Goal: Information Seeking & Learning: Learn about a topic

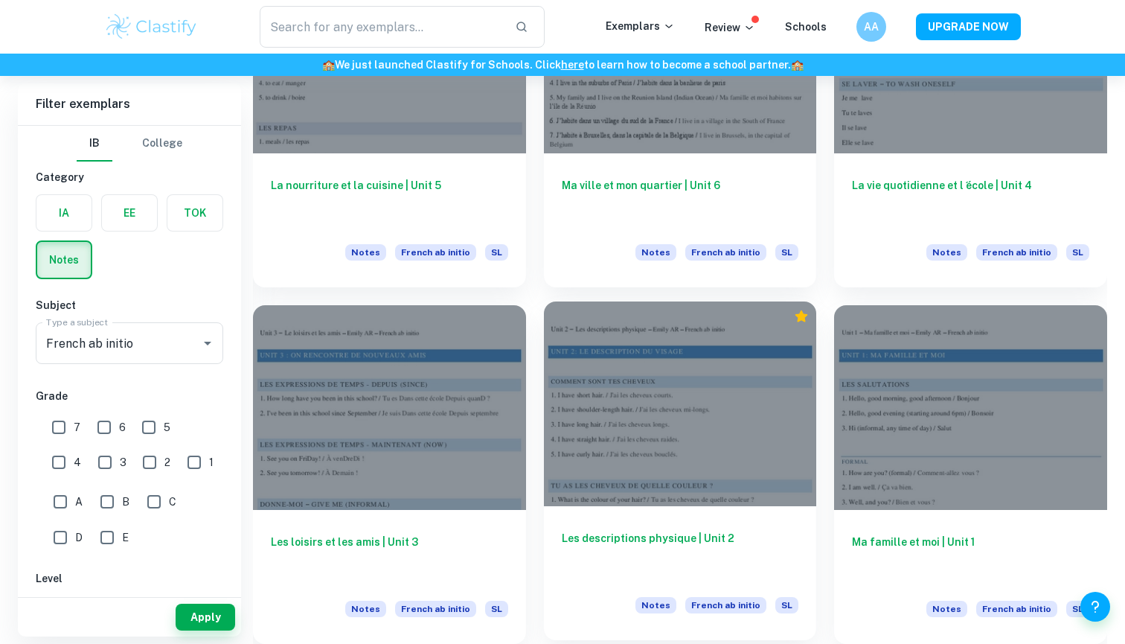
scroll to position [1310, 0]
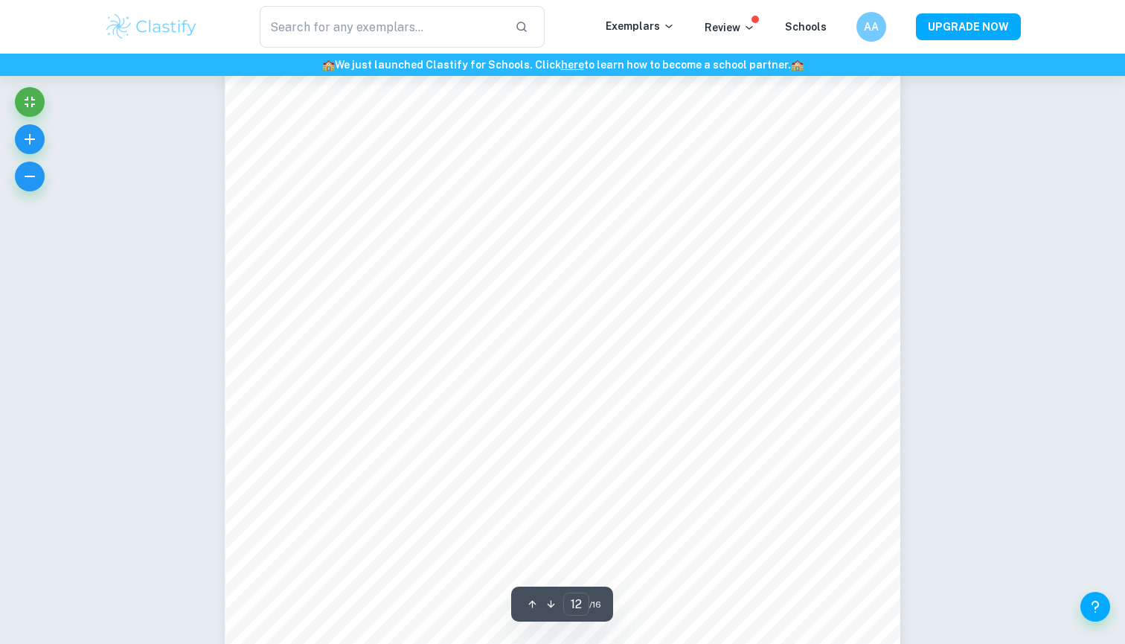
scroll to position [10973, 0]
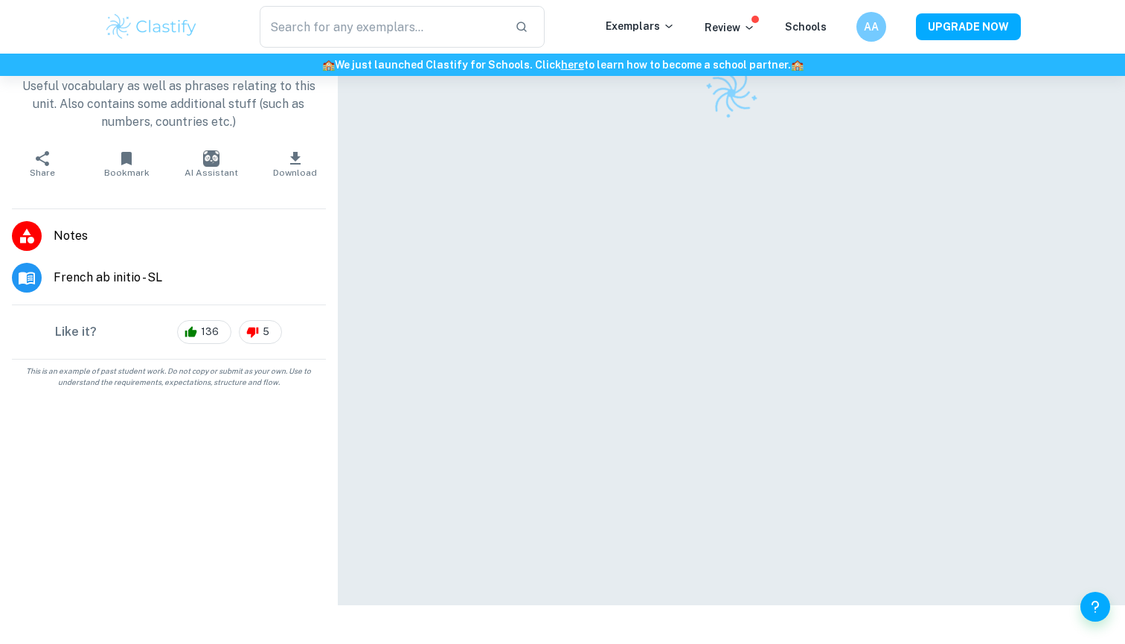
scroll to position [76, 0]
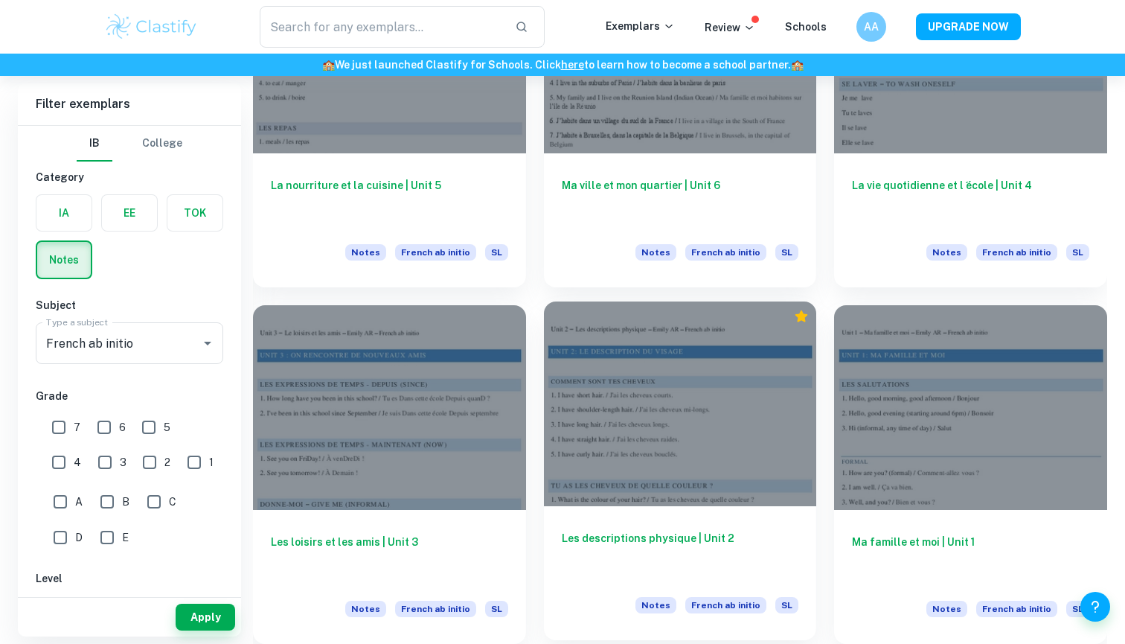
scroll to position [1310, 0]
click at [645, 404] on div at bounding box center [680, 403] width 273 height 205
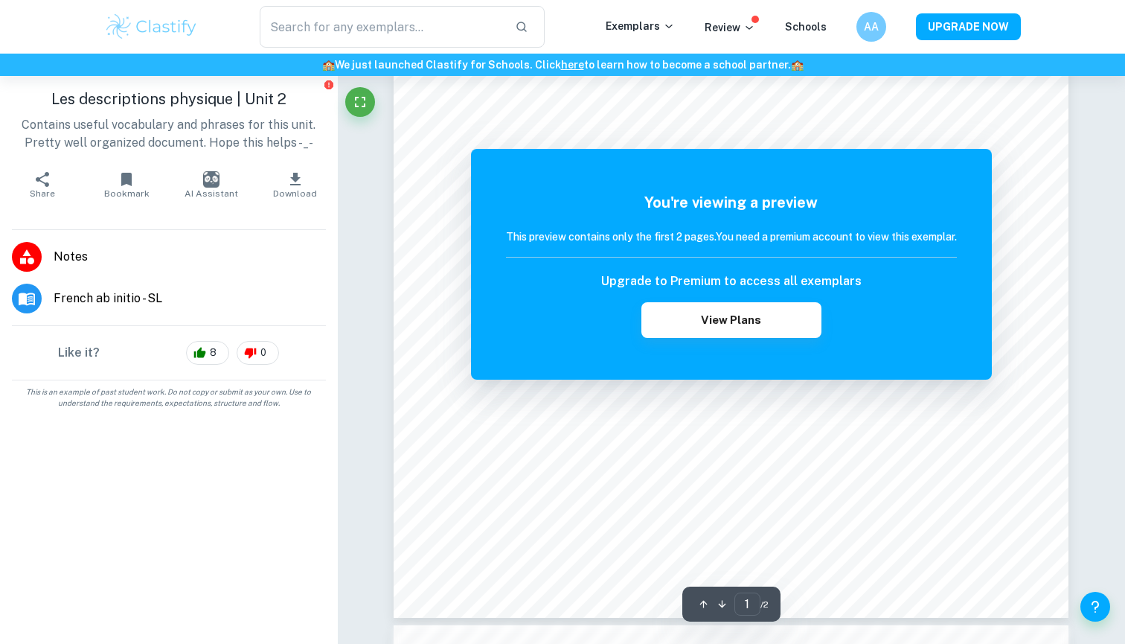
scroll to position [414, 0]
